Goal: Transaction & Acquisition: Purchase product/service

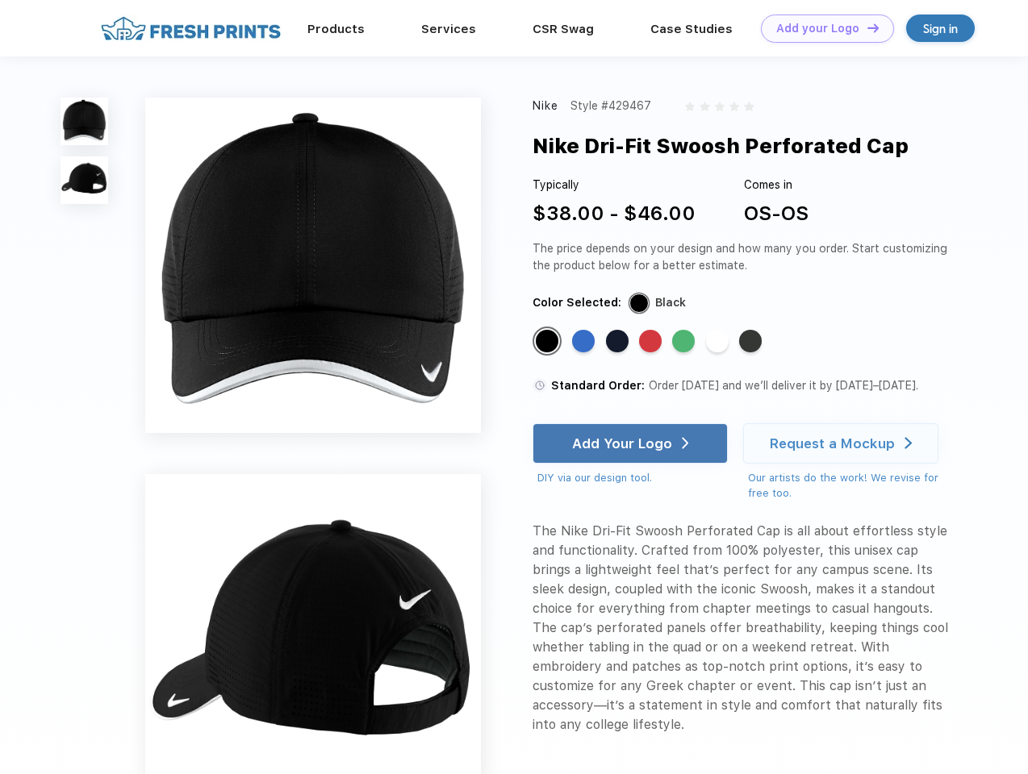
click at [821, 28] on link "Add your Logo Design Tool" at bounding box center [827, 29] width 133 height 28
click at [0, 0] on div "Design Tool" at bounding box center [0, 0] width 0 height 0
click at [865, 27] on link "Add your Logo Design Tool" at bounding box center [827, 29] width 133 height 28
click at [85, 121] on img at bounding box center [84, 122] width 48 height 48
click at [85, 181] on img at bounding box center [84, 180] width 48 height 48
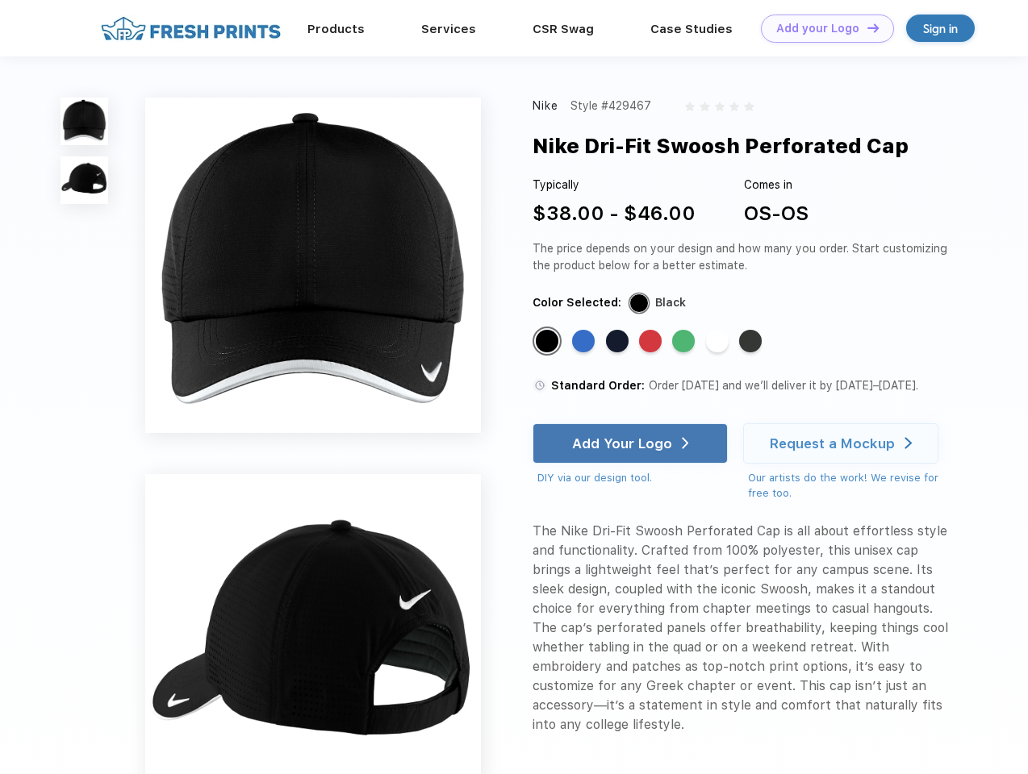
click at [548, 342] on div "Standard Color" at bounding box center [547, 341] width 23 height 23
click at [585, 342] on div "Standard Color" at bounding box center [583, 341] width 23 height 23
click at [619, 342] on div "Standard Color" at bounding box center [617, 341] width 23 height 23
click at [652, 342] on div "Standard Color" at bounding box center [650, 341] width 23 height 23
click at [685, 342] on div "Standard Color" at bounding box center [683, 341] width 23 height 23
